Goal: Information Seeking & Learning: Learn about a topic

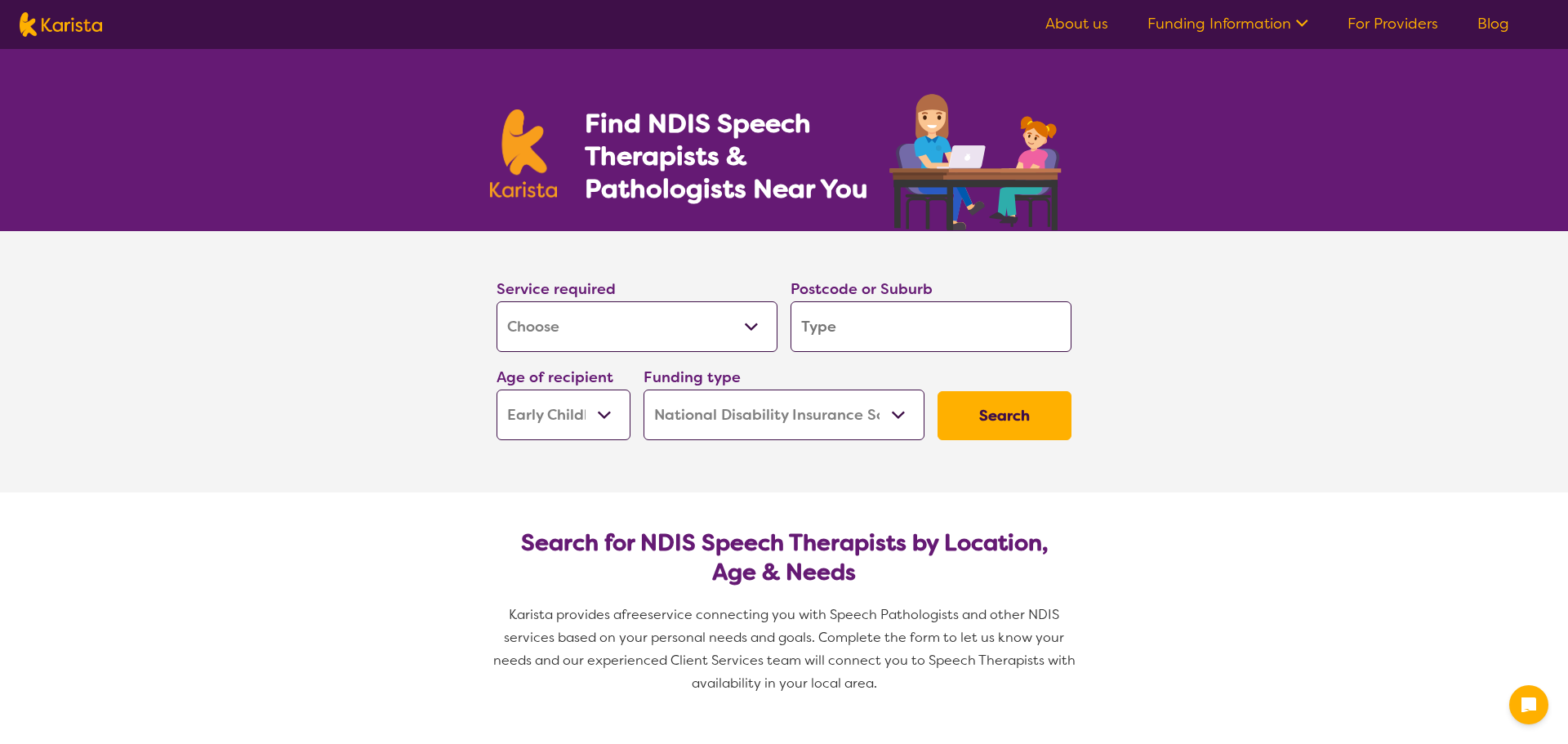
select select "[MEDICAL_DATA]"
select select "EC"
select select "NDIS"
select select "[MEDICAL_DATA]"
select select "EC"
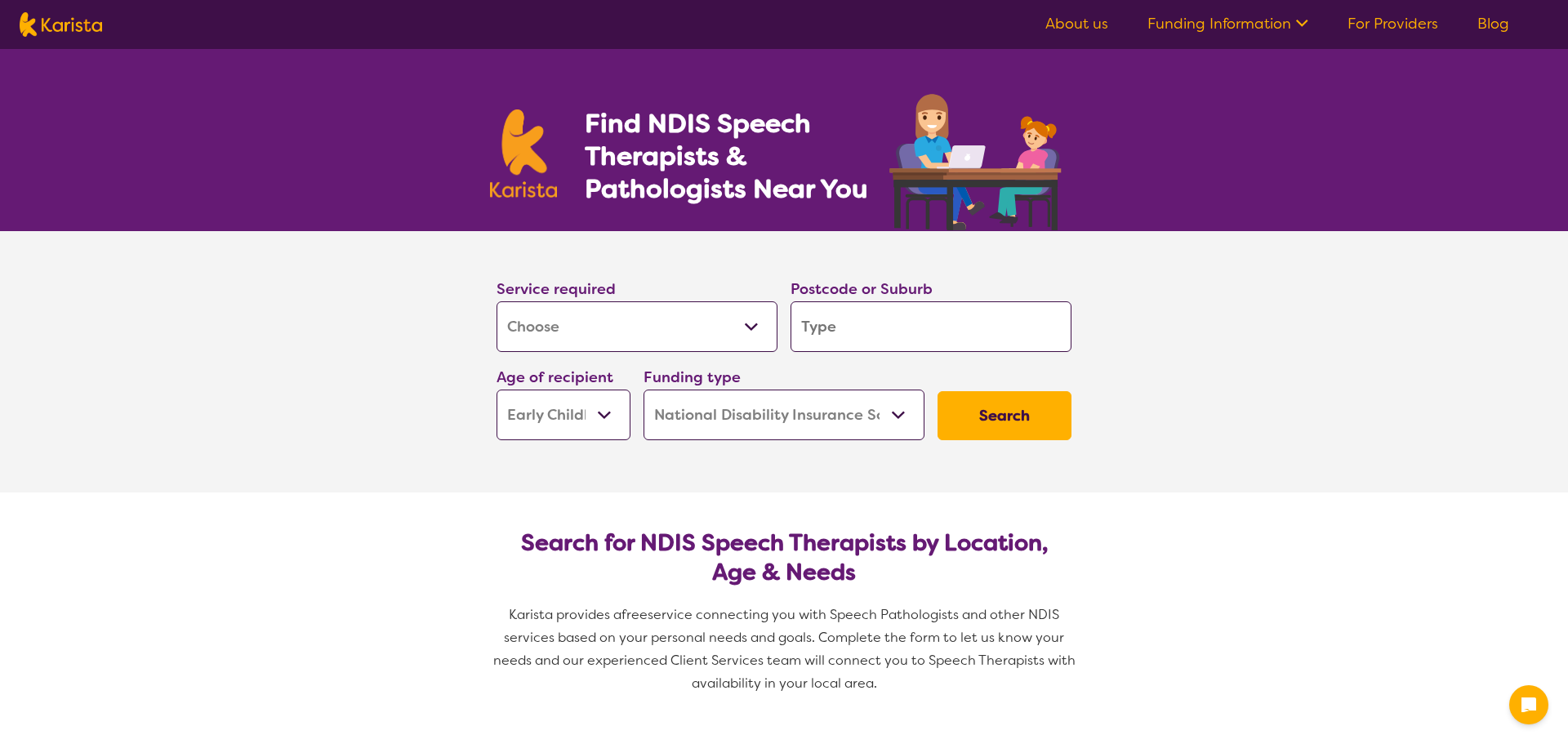
select select "NDIS"
type input "2"
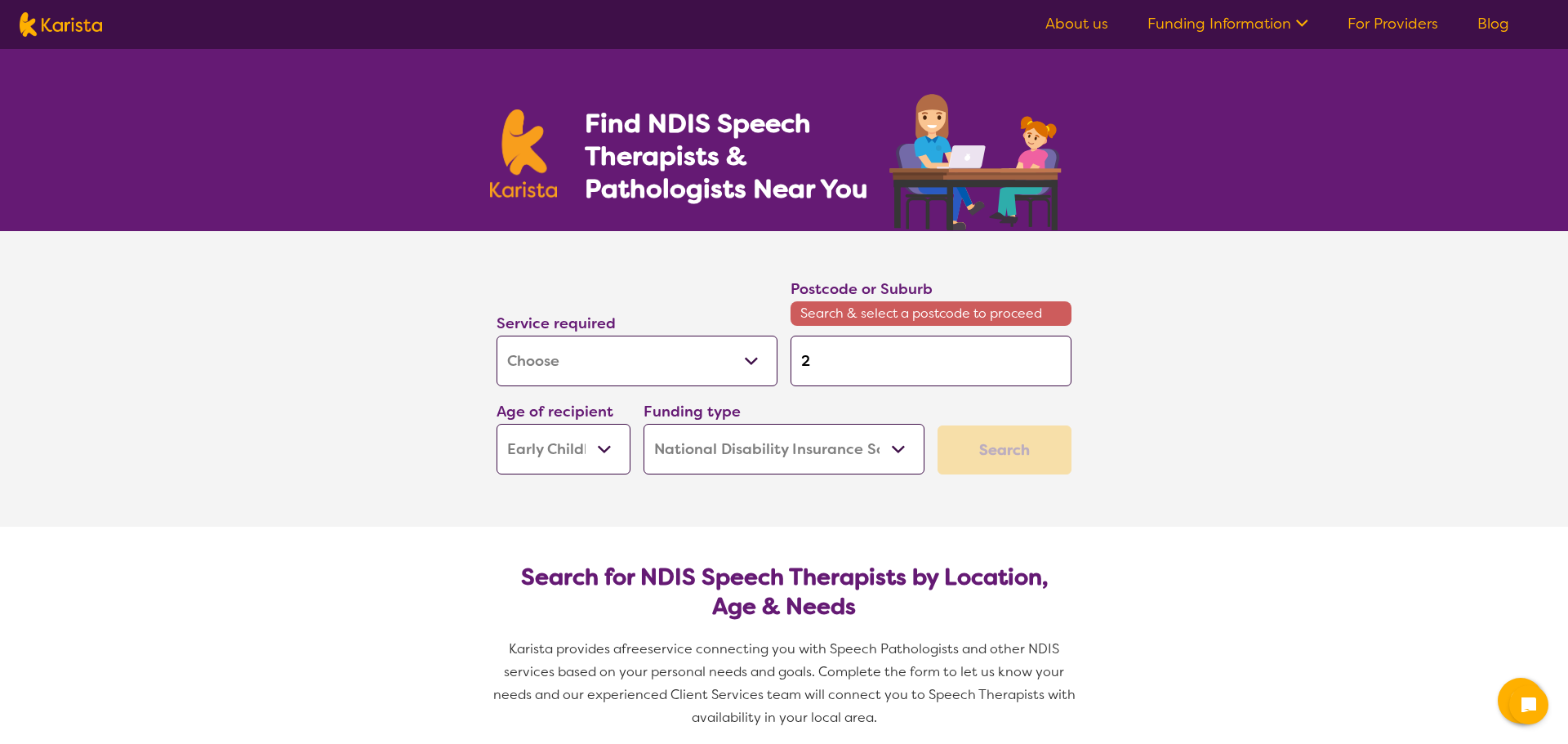
type input "27"
type input "276"
type input "2762"
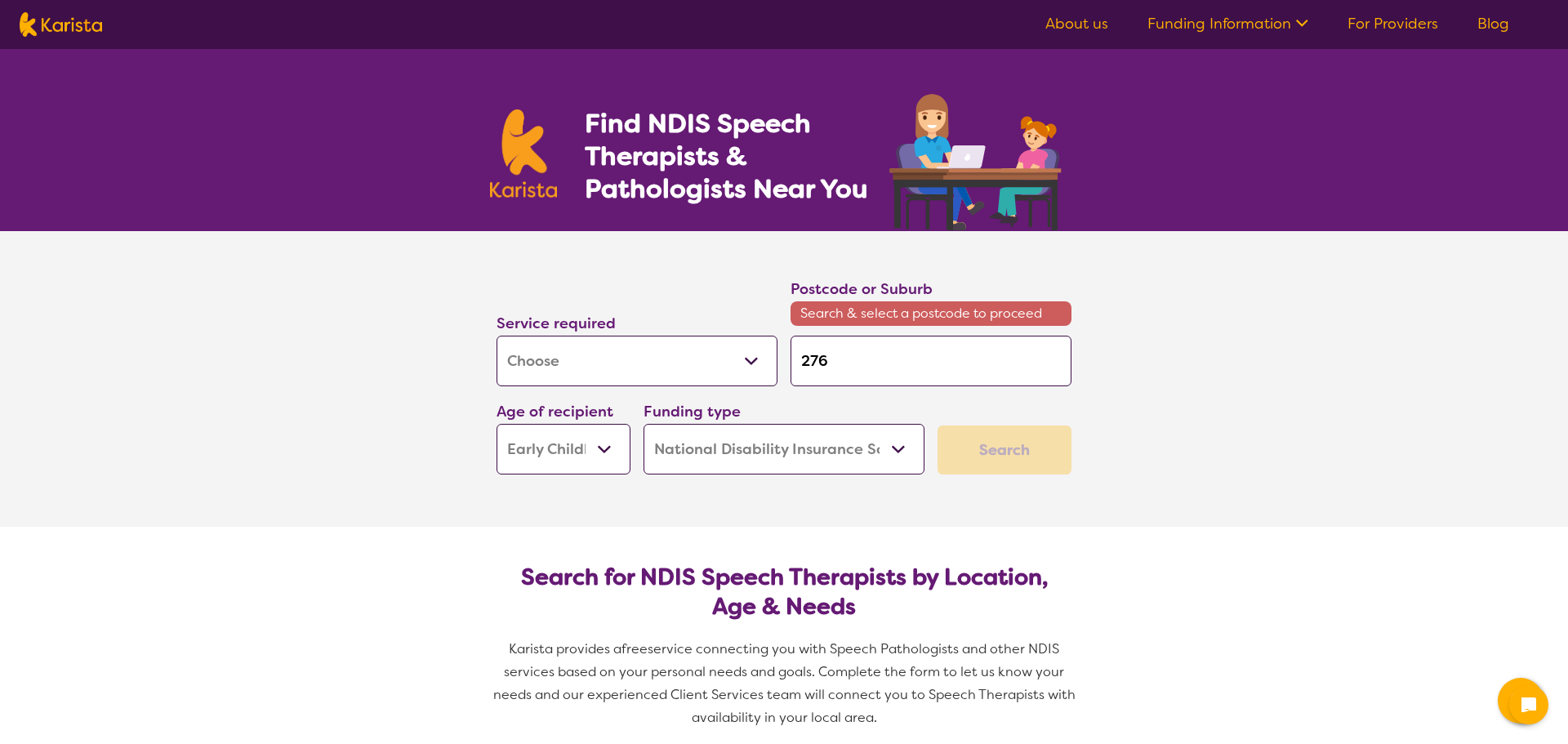
type input "2762"
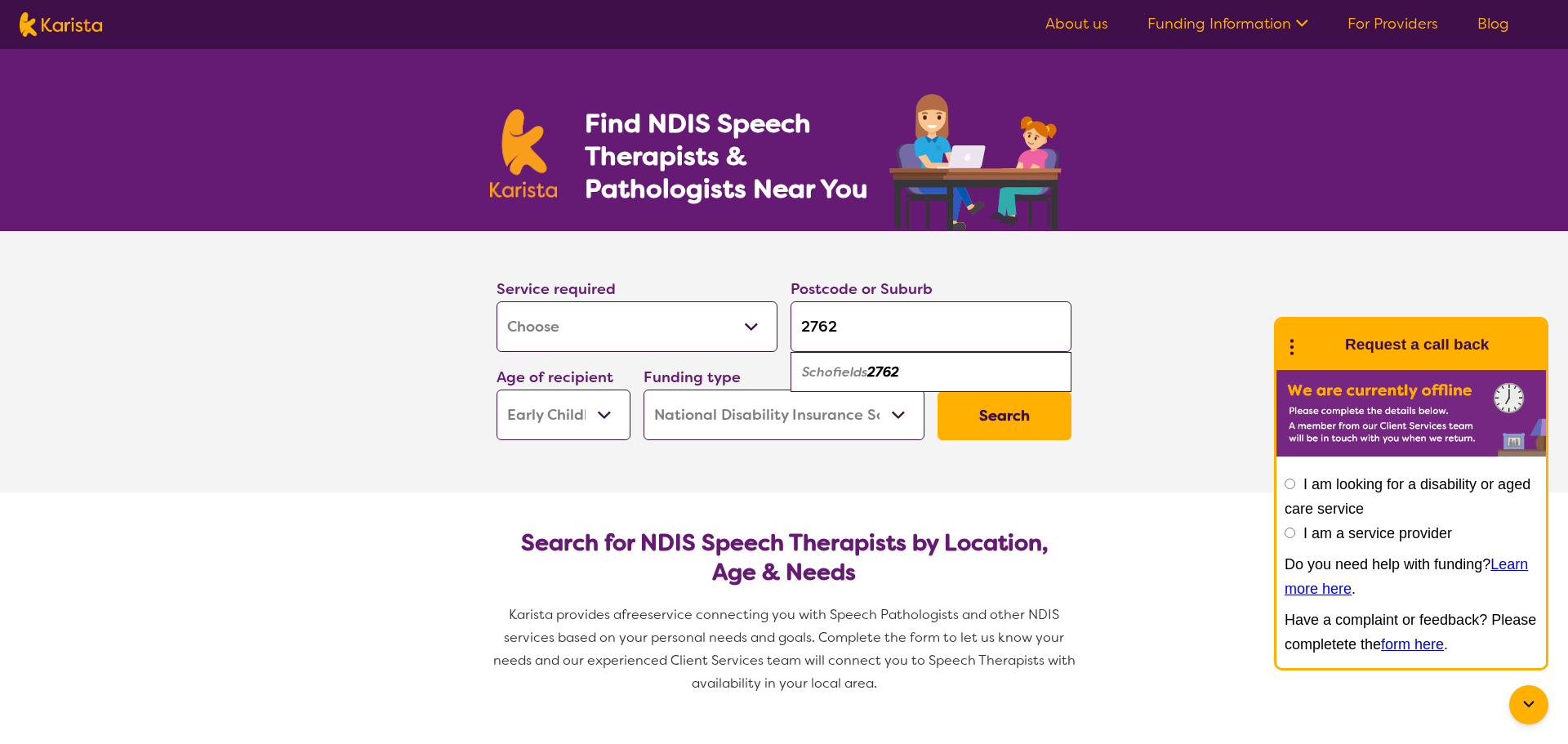
type input "2762"
click at [831, 370] on em "Schofields" at bounding box center [835, 372] width 66 height 17
click at [1016, 420] on button "Search" at bounding box center [1004, 416] width 134 height 49
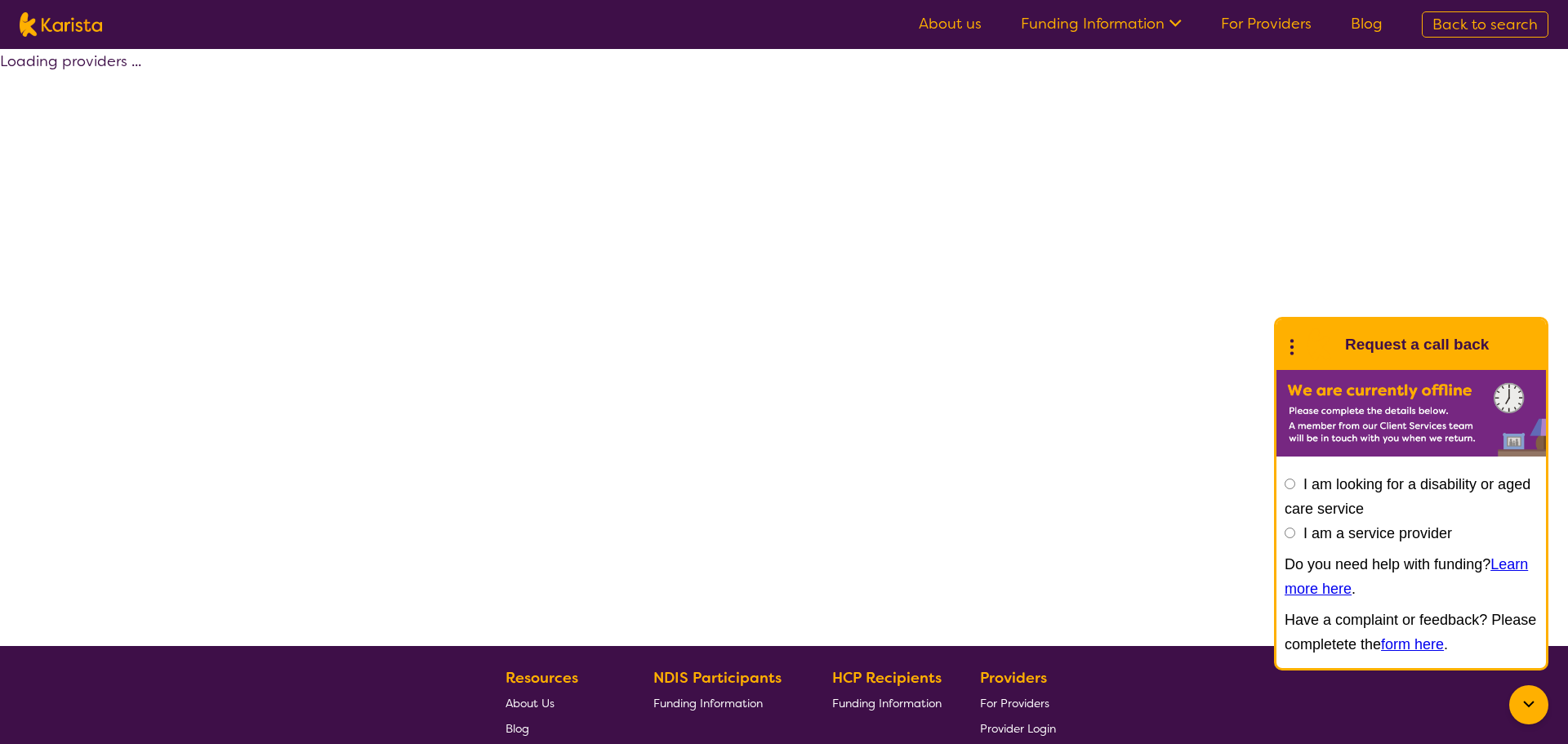
select select "by_score"
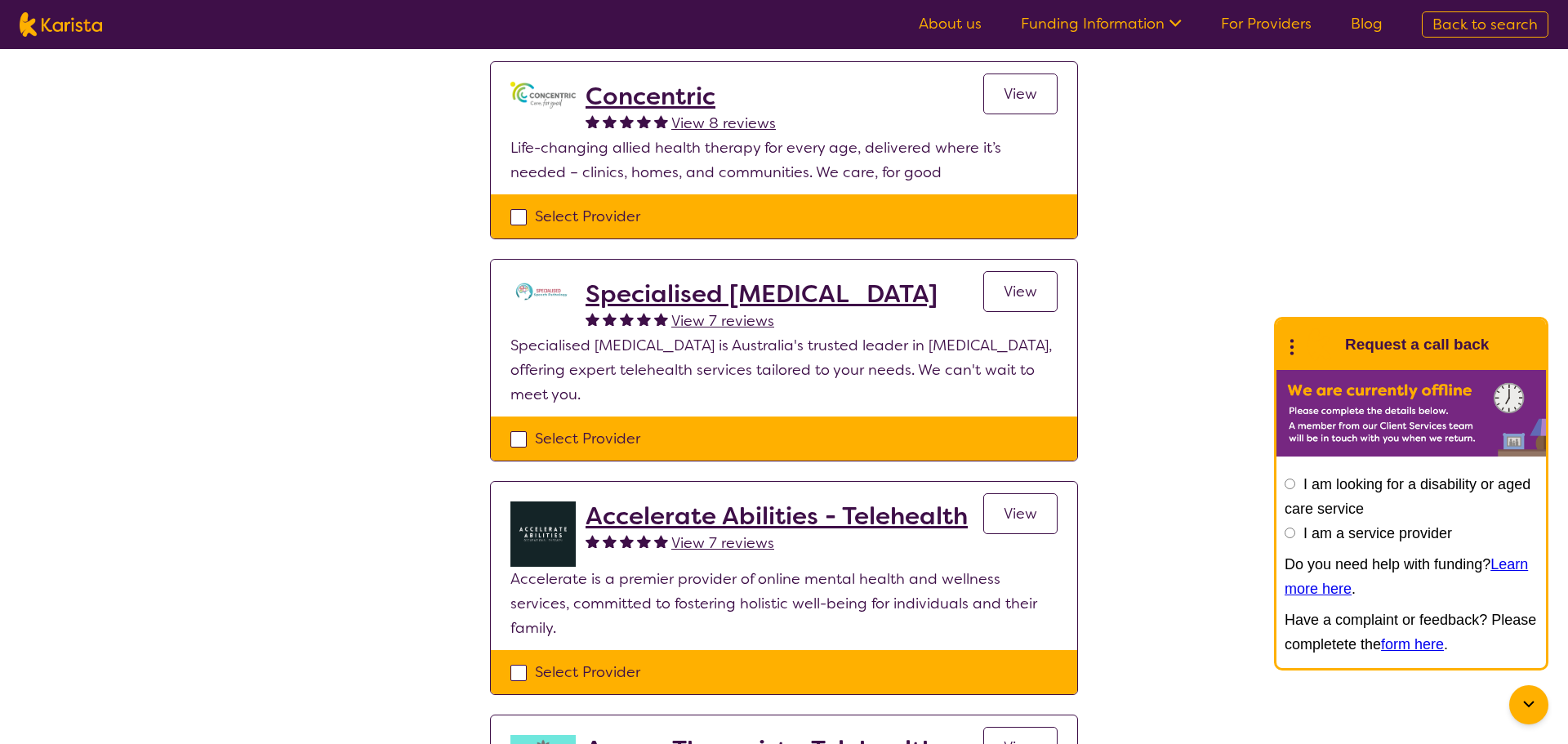
scroll to position [97, 0]
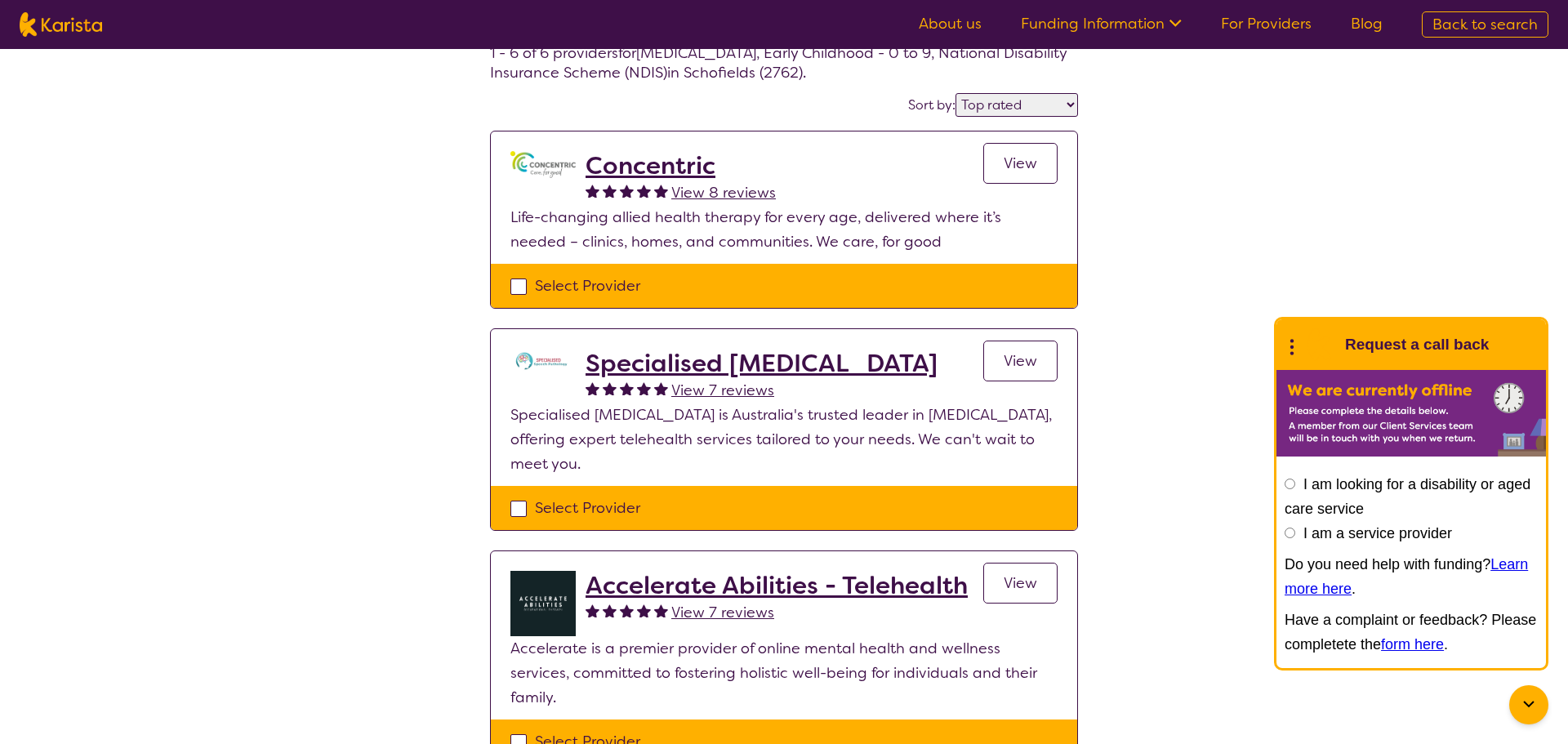
click at [1022, 165] on span "View" at bounding box center [1021, 163] width 34 height 19
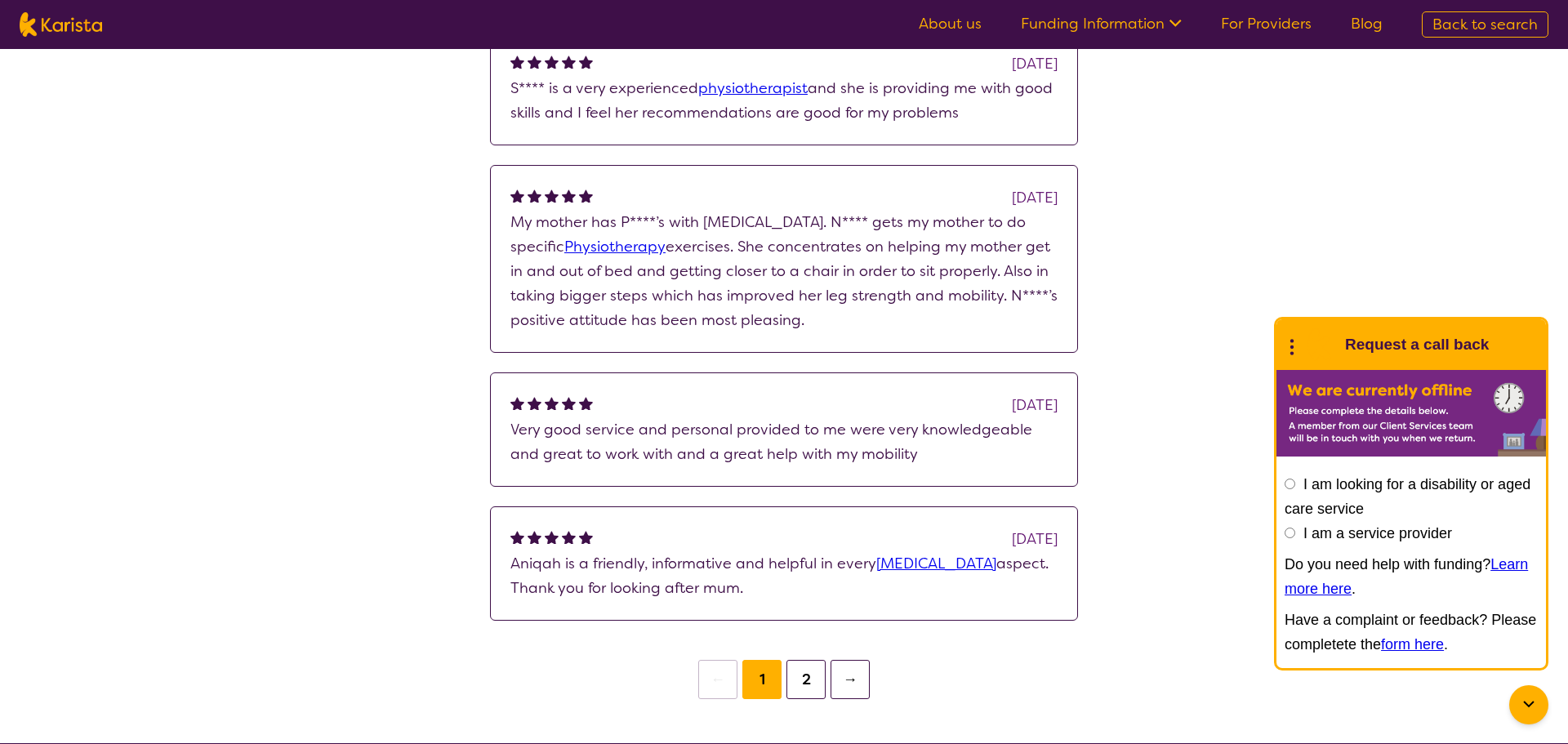
scroll to position [950, 0]
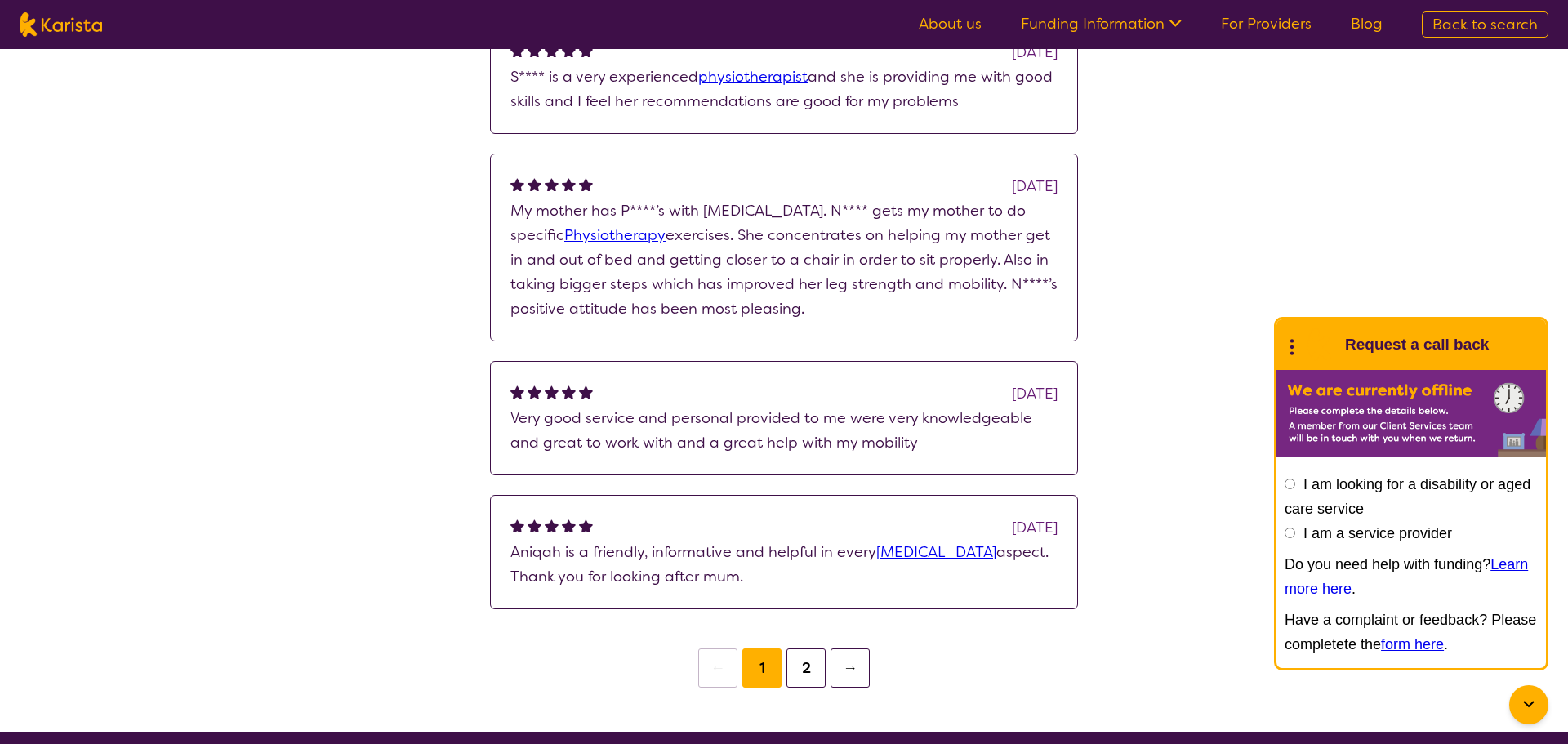
click at [805, 661] on button "2" at bounding box center [806, 668] width 39 height 39
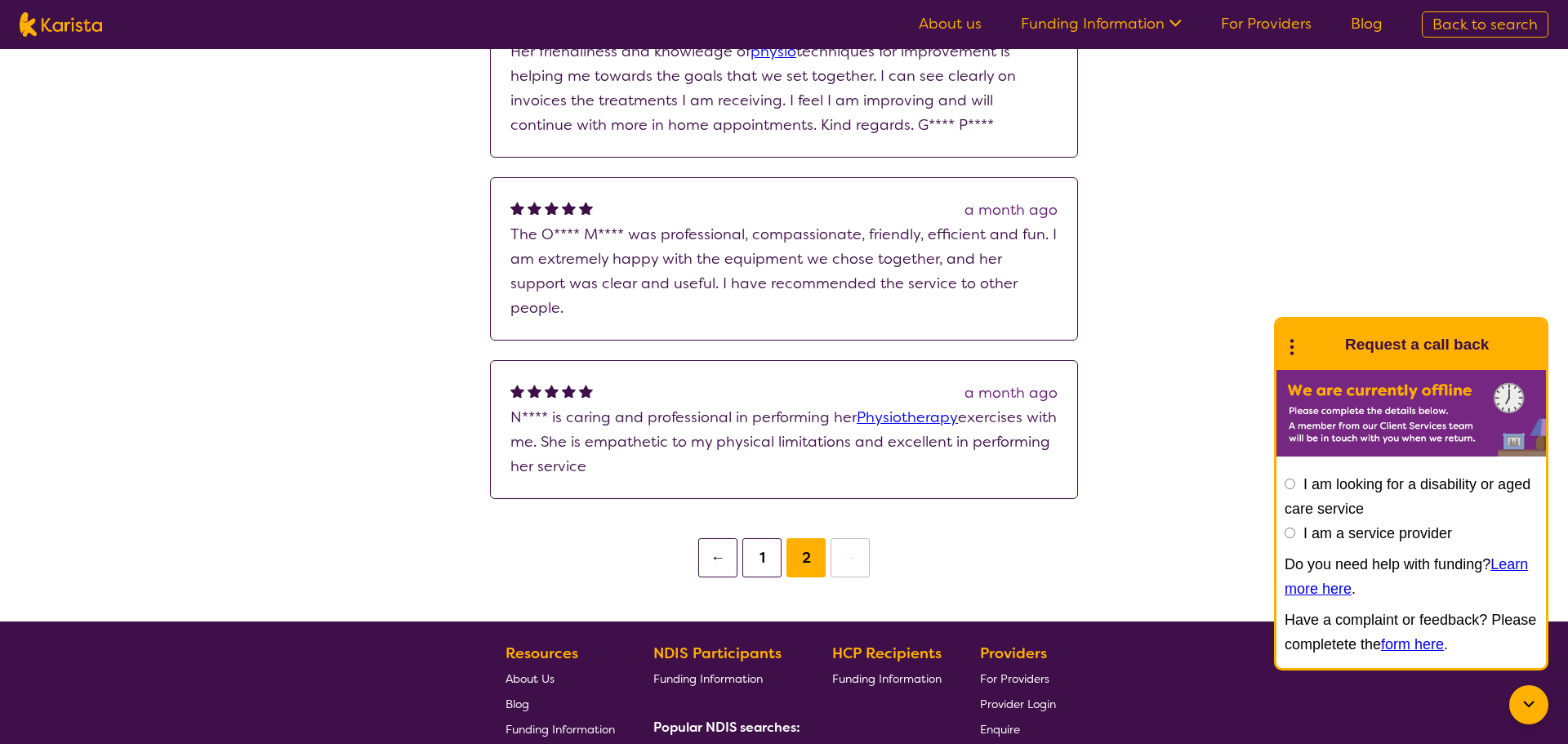
scroll to position [964, 0]
